Goal: Task Accomplishment & Management: Complete application form

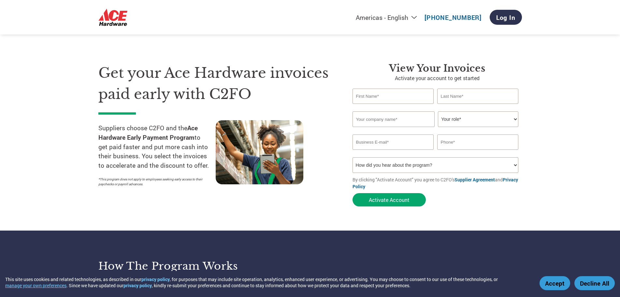
click at [398, 101] on input "text" at bounding box center [394, 96] width 82 height 15
type input "[PERSON_NAME]"
click at [405, 124] on input "text" at bounding box center [394, 119] width 82 height 16
type input "Brite Star Mfg"
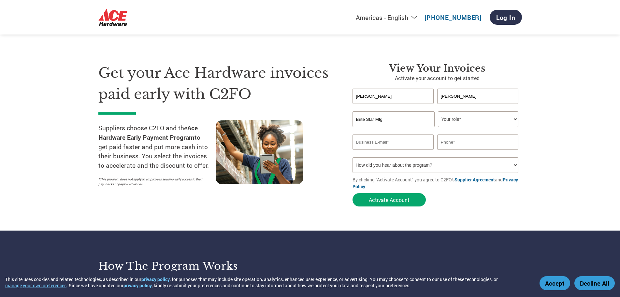
click at [516, 119] on select "Your role* CFO Controller Credit Manager Finance Director Treasurer CEO Preside…" at bounding box center [478, 119] width 81 height 16
select select "ACCOUNTING"
click at [438, 111] on select "Your role* CFO Controller Credit Manager Finance Director Treasurer CEO Preside…" at bounding box center [478, 119] width 81 height 16
click at [390, 143] on input "email" at bounding box center [394, 142] width 82 height 15
type input "[EMAIL_ADDRESS][DOMAIN_NAME]"
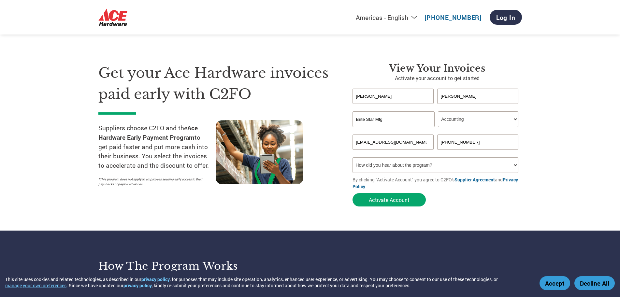
type input "[PHONE_NUMBER]"
click at [514, 166] on select "How did you hear about the program? Received a letter Email Social Media Online…" at bounding box center [436, 165] width 166 height 16
select select "Other"
click at [353, 157] on select "How did you hear about the program? Received a letter Email Social Media Online…" at bounding box center [436, 165] width 166 height 16
